Goal: Task Accomplishment & Management: Use online tool/utility

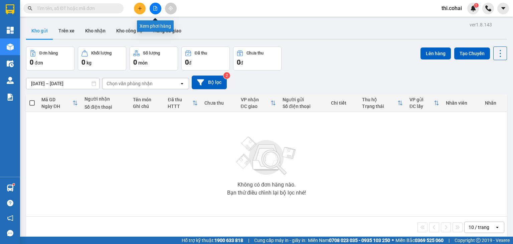
click at [152, 5] on button at bounding box center [156, 9] width 12 height 12
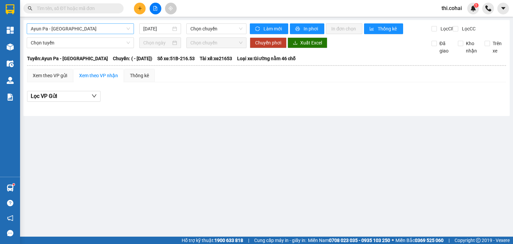
click at [74, 30] on span "Ayun Pa - [GEOGRAPHIC_DATA]" at bounding box center [80, 29] width 99 height 10
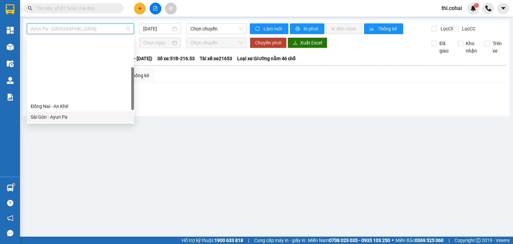
scroll to position [67, 0]
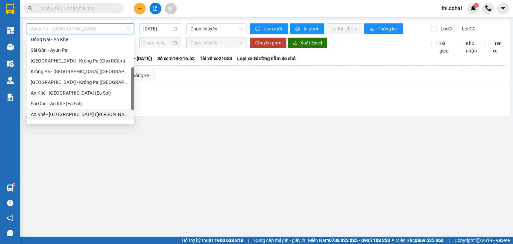
click at [56, 113] on div "An Khê - [GEOGRAPHIC_DATA] ([PERSON_NAME])" at bounding box center [80, 114] width 99 height 7
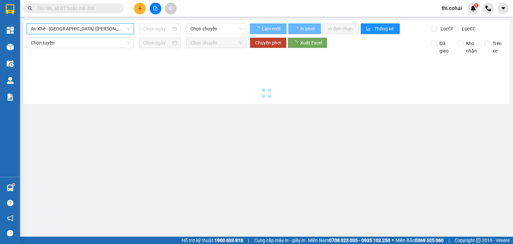
type input "[DATE]"
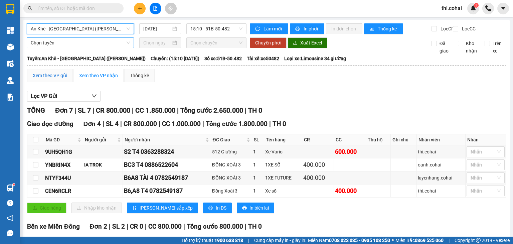
click at [63, 79] on div "Xem theo VP gửi" at bounding box center [50, 75] width 34 height 7
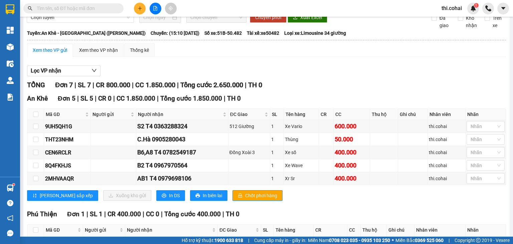
scroll to position [67, 0]
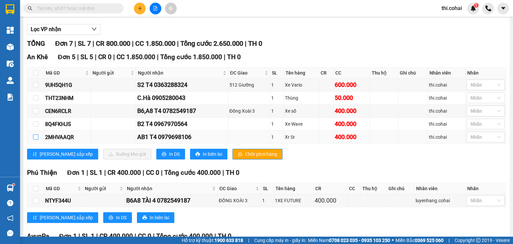
click at [35, 140] on input "checkbox" at bounding box center [35, 136] width 5 height 5
checkbox input "true"
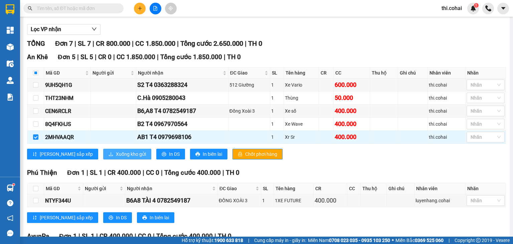
click at [116, 157] on span "Xuống kho gửi" at bounding box center [131, 153] width 30 height 7
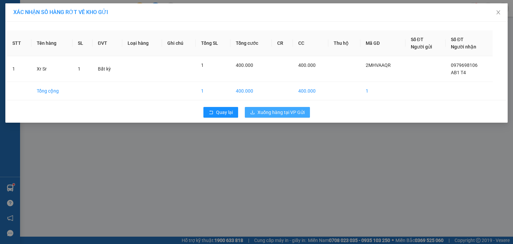
click at [275, 114] on span "Xuống hàng tại VP Gửi" at bounding box center [280, 112] width 47 height 7
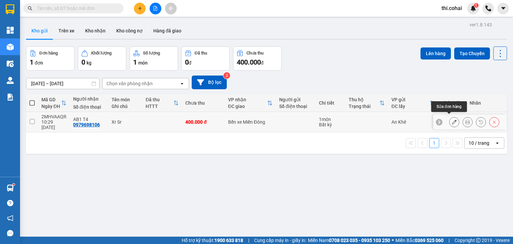
click at [452, 121] on icon at bounding box center [454, 122] width 5 height 5
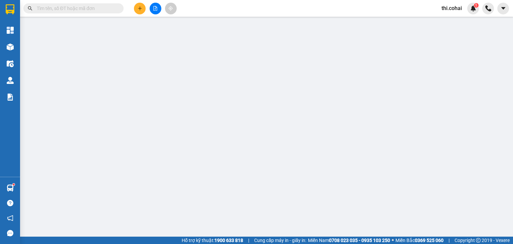
type input "0979698106"
type input "AB1 T4"
type input "400.000"
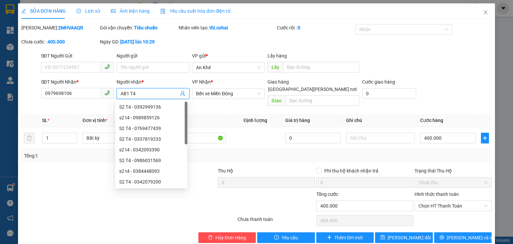
click at [122, 93] on input "AB1 T4" at bounding box center [150, 93] width 58 height 7
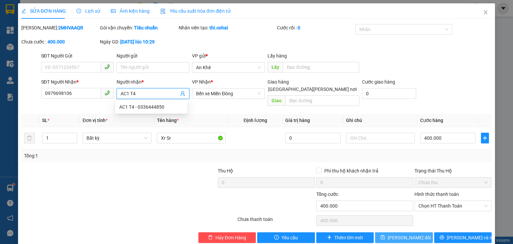
type input "AC1 T4"
click at [395, 234] on span "[PERSON_NAME] đổi" at bounding box center [409, 237] width 43 height 7
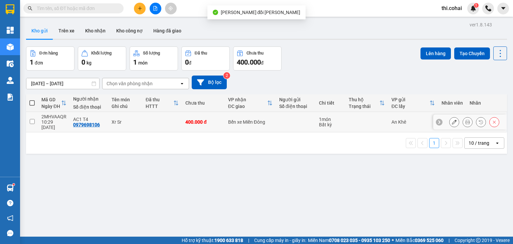
click at [32, 119] on input "checkbox" at bounding box center [32, 121] width 5 height 5
checkbox input "true"
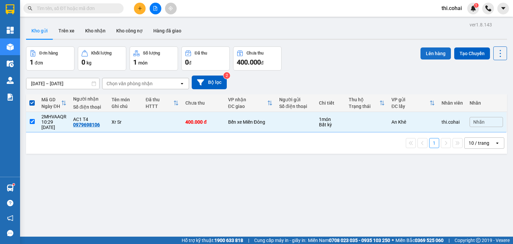
click at [427, 51] on button "Lên hàng" at bounding box center [435, 53] width 30 height 12
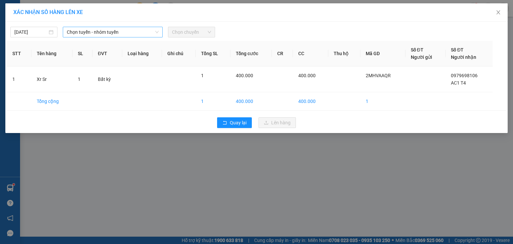
click at [102, 33] on span "Chọn tuyến - nhóm tuyến" at bounding box center [113, 32] width 92 height 10
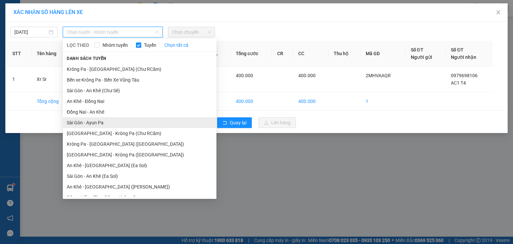
scroll to position [33, 0]
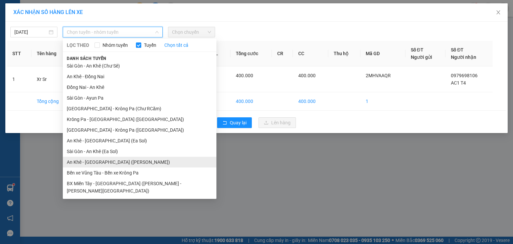
click at [102, 162] on li "An Khê - [GEOGRAPHIC_DATA] ([PERSON_NAME])" at bounding box center [140, 162] width 154 height 11
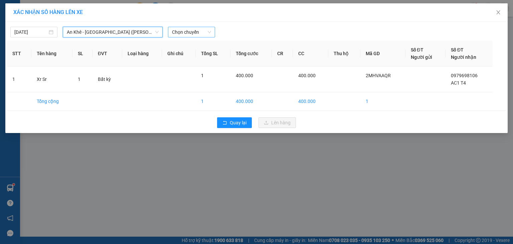
click at [188, 34] on span "Chọn chuyến" at bounding box center [191, 32] width 39 height 10
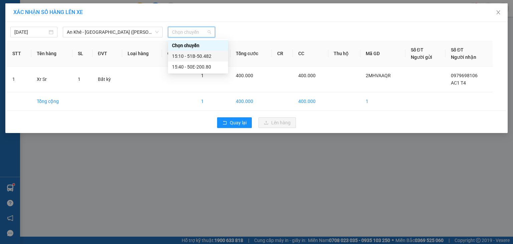
click at [191, 55] on div "15:10 - 51B-50.482" at bounding box center [198, 55] width 52 height 7
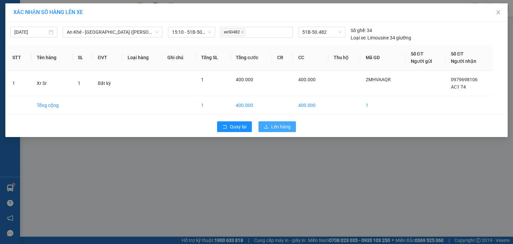
click at [287, 125] on span "Lên hàng" at bounding box center [280, 126] width 19 height 7
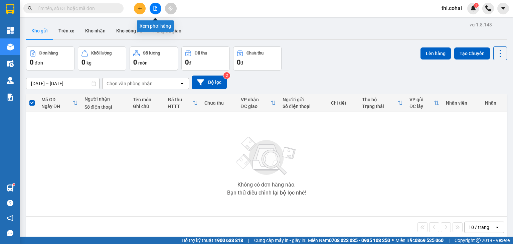
click at [154, 8] on icon "file-add" at bounding box center [155, 8] width 5 height 5
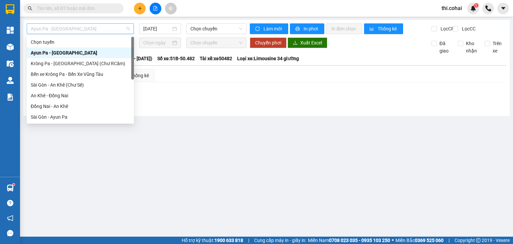
click at [100, 25] on span "Ayun Pa - [GEOGRAPHIC_DATA]" at bounding box center [80, 29] width 99 height 10
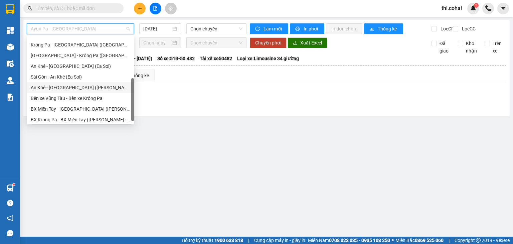
click at [75, 89] on div "An Khê - [GEOGRAPHIC_DATA] ([PERSON_NAME])" at bounding box center [80, 87] width 99 height 7
type input "[DATE]"
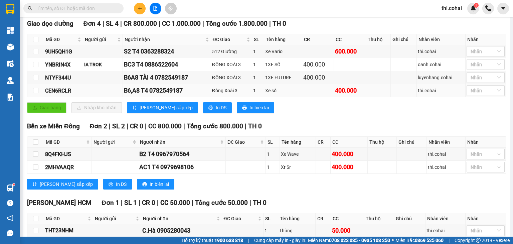
scroll to position [33, 0]
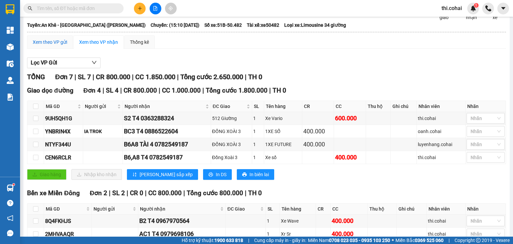
click at [46, 46] on div "Xem theo VP gửi" at bounding box center [50, 41] width 34 height 7
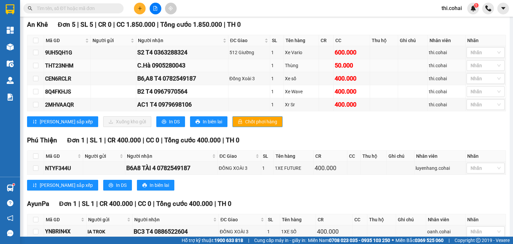
scroll to position [100, 0]
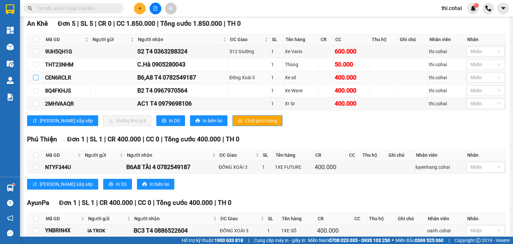
click at [36, 80] on input "checkbox" at bounding box center [35, 77] width 5 height 5
checkbox input "true"
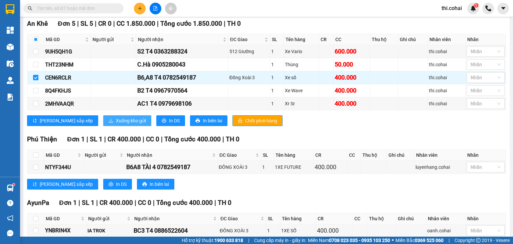
click at [116, 123] on span "Xuống kho gửi" at bounding box center [131, 120] width 30 height 7
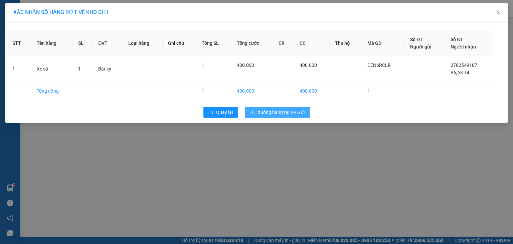
click at [278, 109] on span "Xuống hàng tại VP Gửi" at bounding box center [280, 112] width 47 height 7
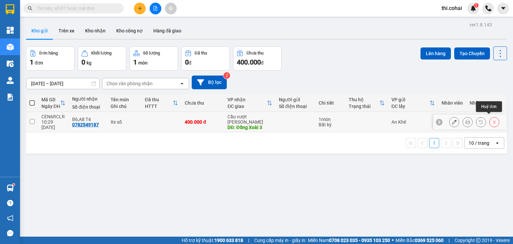
click at [493, 121] on icon at bounding box center [494, 122] width 3 height 3
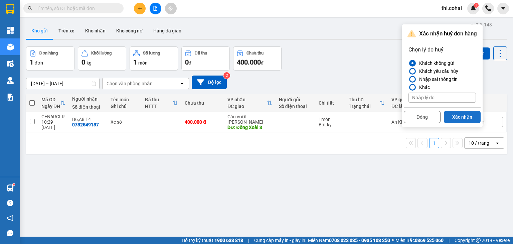
click at [456, 117] on button "Xác nhận" at bounding box center [462, 117] width 37 height 12
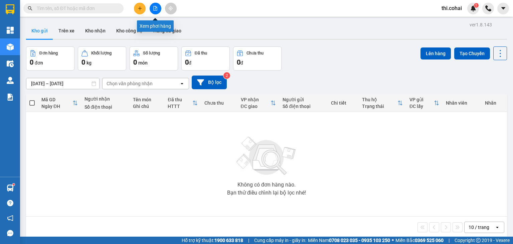
click at [155, 12] on button at bounding box center [156, 9] width 12 height 12
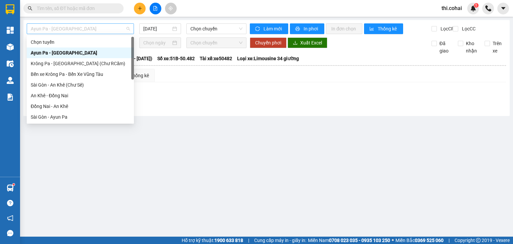
click at [84, 31] on span "Ayun Pa - [GEOGRAPHIC_DATA]" at bounding box center [80, 29] width 99 height 10
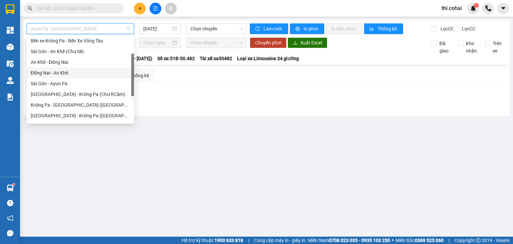
scroll to position [94, 0]
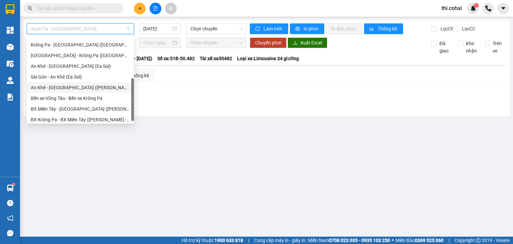
click at [69, 86] on div "An Khê - [GEOGRAPHIC_DATA] ([PERSON_NAME])" at bounding box center [80, 87] width 99 height 7
type input "[DATE]"
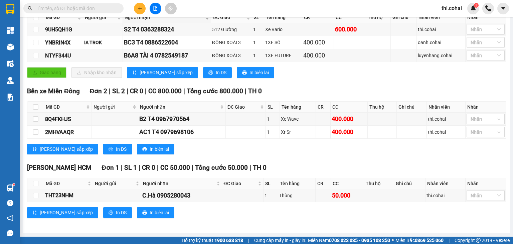
scroll to position [26, 0]
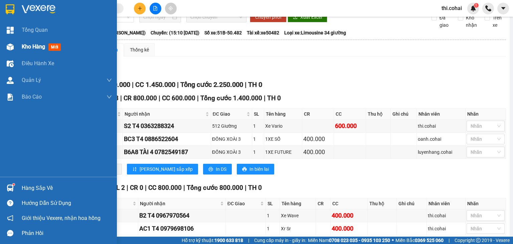
click at [33, 47] on span "Kho hàng" at bounding box center [33, 46] width 23 height 6
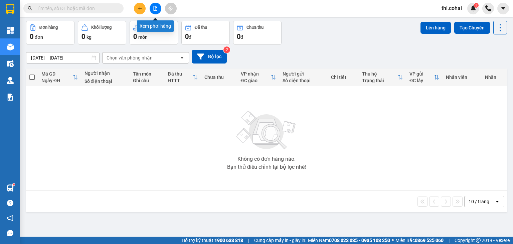
click at [156, 8] on icon "file-add" at bounding box center [155, 8] width 5 height 5
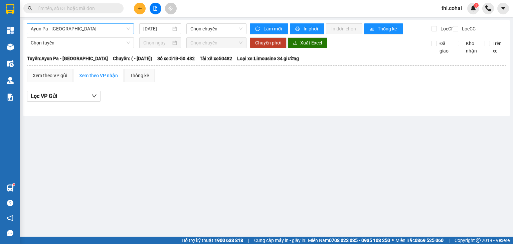
click at [92, 28] on span "Ayun Pa - [GEOGRAPHIC_DATA]" at bounding box center [80, 29] width 99 height 10
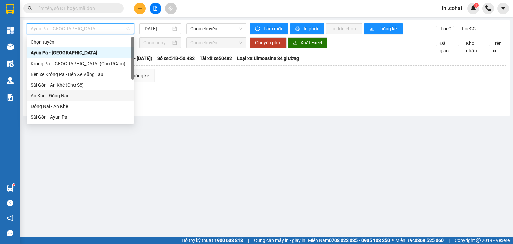
click at [65, 97] on div "An Khê - Đồng Nai" at bounding box center [80, 95] width 99 height 7
type input "[DATE]"
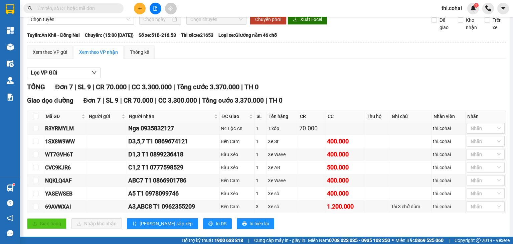
scroll to position [38, 0]
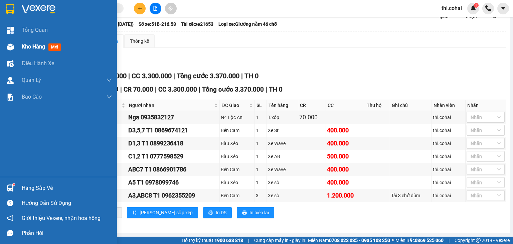
click at [34, 45] on span "Kho hàng" at bounding box center [33, 46] width 23 height 6
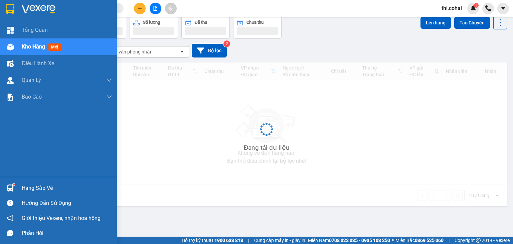
scroll to position [31, 0]
